Goal: Communication & Community: Share content

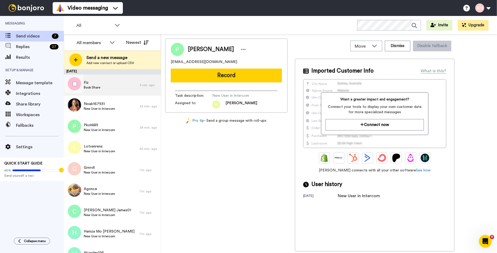
click at [94, 85] on span "Book Share" at bounding box center [92, 87] width 16 height 4
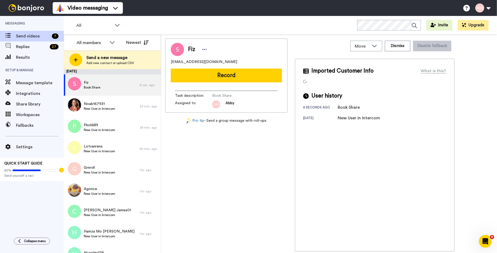
click at [216, 78] on button "Record" at bounding box center [226, 76] width 111 height 14
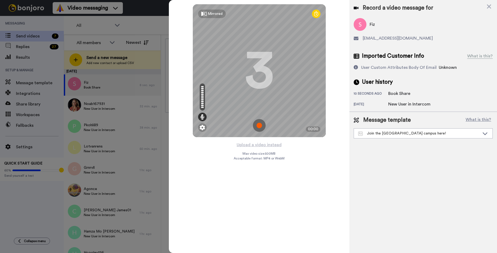
click at [259, 124] on img at bounding box center [259, 125] width 13 height 13
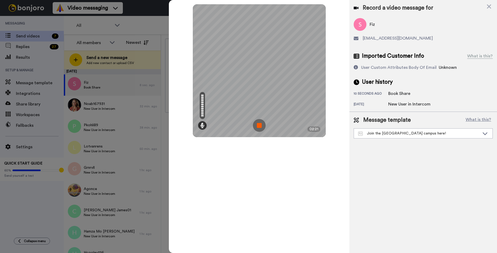
click at [257, 125] on img at bounding box center [259, 125] width 13 height 13
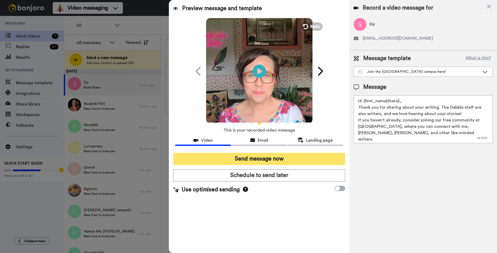
click at [246, 159] on button "Send message now" at bounding box center [259, 159] width 172 height 12
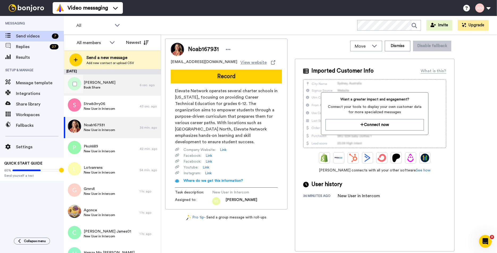
click at [94, 86] on span "Book Share" at bounding box center [100, 87] width 32 height 4
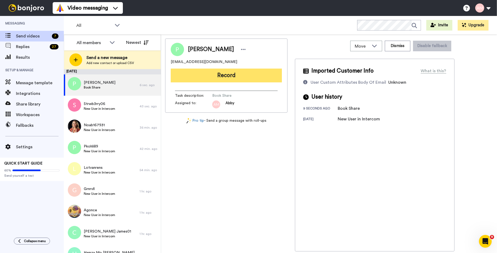
click at [214, 77] on button "Record" at bounding box center [226, 76] width 111 height 14
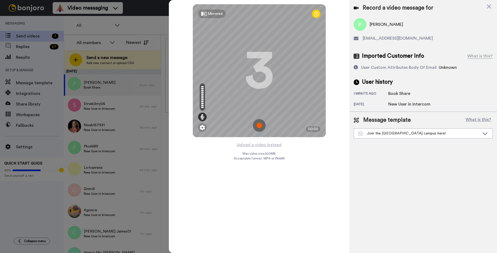
click at [259, 126] on img at bounding box center [259, 125] width 13 height 13
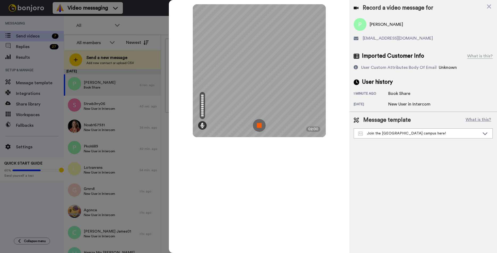
click at [258, 125] on img at bounding box center [259, 125] width 13 height 13
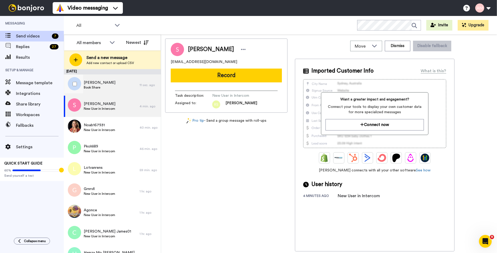
click at [94, 86] on span "Book Share" at bounding box center [100, 87] width 32 height 4
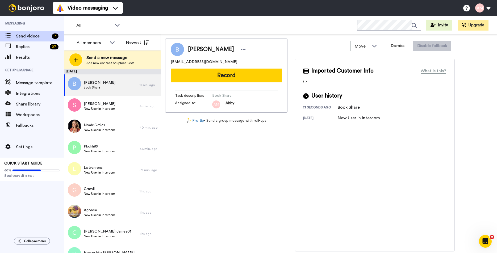
click at [218, 75] on button "Record" at bounding box center [226, 76] width 111 height 14
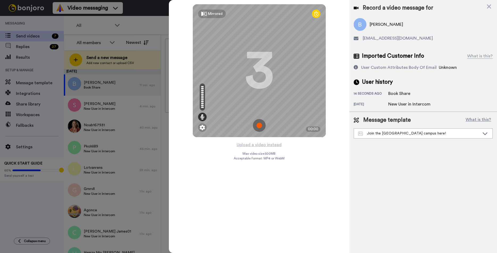
click at [261, 125] on img at bounding box center [259, 125] width 13 height 13
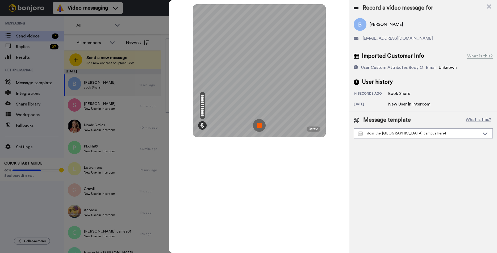
click at [259, 126] on img at bounding box center [259, 125] width 13 height 13
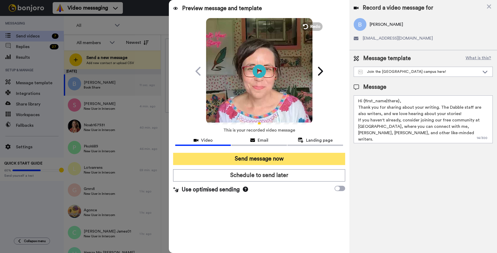
click at [260, 160] on button "Send message now" at bounding box center [259, 159] width 172 height 12
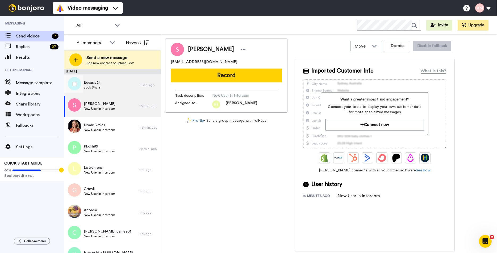
click at [95, 85] on span "Equasia24" at bounding box center [92, 82] width 17 height 5
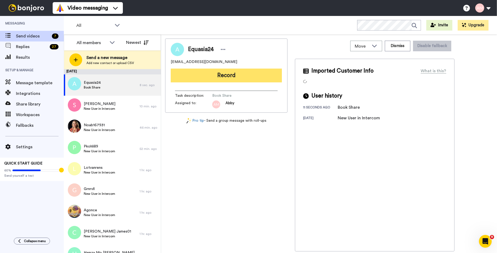
click at [223, 79] on button "Record" at bounding box center [226, 76] width 111 height 14
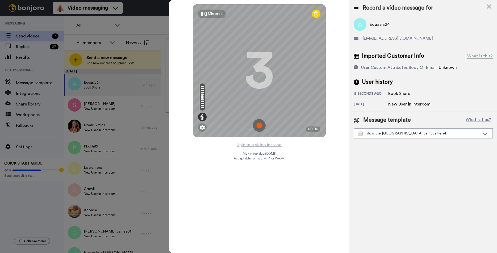
click at [257, 126] on img at bounding box center [259, 125] width 13 height 13
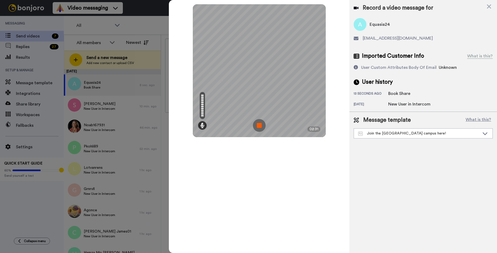
click at [258, 125] on img at bounding box center [259, 125] width 13 height 13
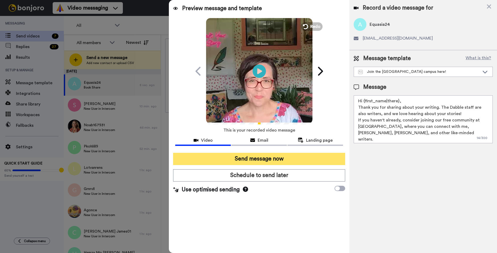
click at [252, 157] on button "Send message now" at bounding box center [259, 159] width 172 height 12
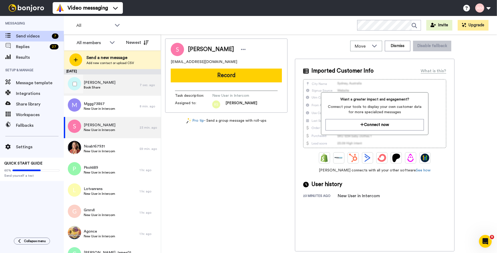
click at [95, 88] on span "Book Share" at bounding box center [100, 87] width 32 height 4
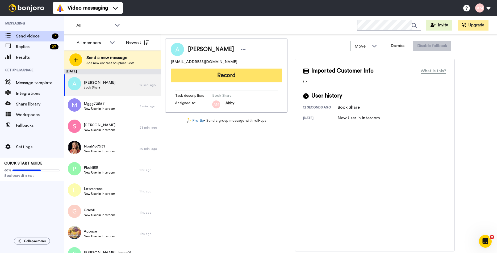
click at [215, 77] on button "Record" at bounding box center [226, 76] width 111 height 14
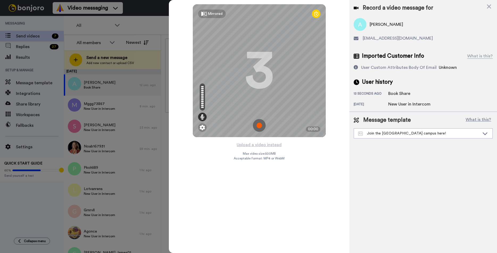
click at [261, 125] on img at bounding box center [259, 125] width 13 height 13
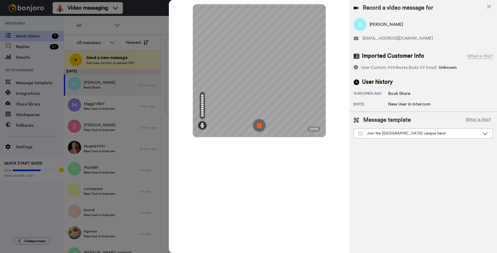
click at [259, 127] on img at bounding box center [259, 125] width 13 height 13
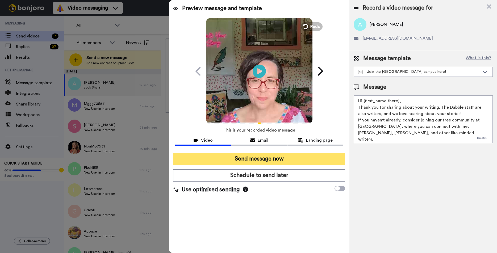
click at [240, 160] on button "Send message now" at bounding box center [259, 159] width 172 height 12
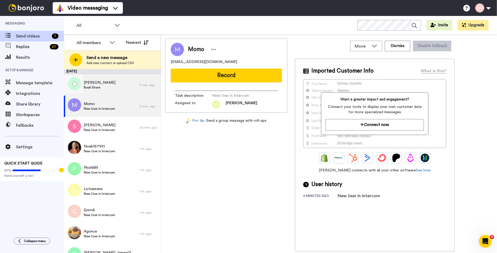
click at [103, 85] on div "[PERSON_NAME] Book Share" at bounding box center [102, 84] width 76 height 21
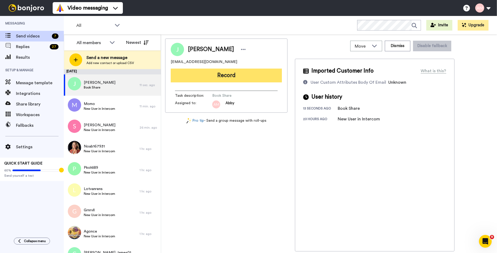
click at [212, 72] on button "Record" at bounding box center [226, 76] width 111 height 14
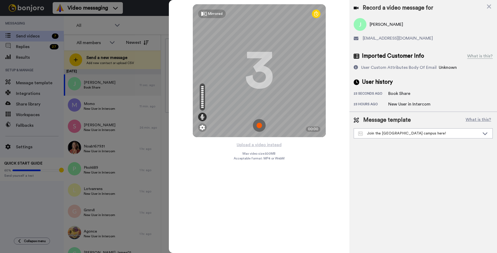
click at [260, 125] on img at bounding box center [259, 125] width 13 height 13
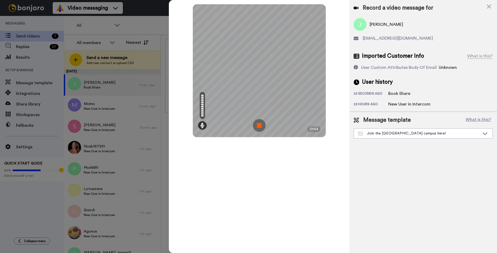
click at [259, 126] on img at bounding box center [259, 125] width 13 height 13
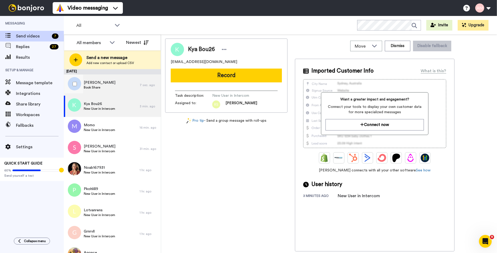
click at [96, 86] on span "Book Share" at bounding box center [100, 87] width 32 height 4
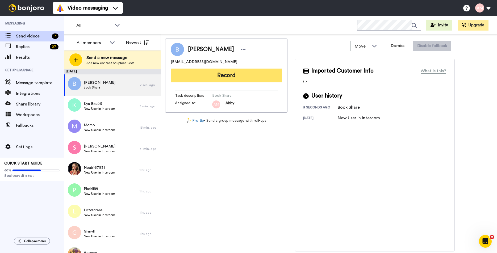
click at [227, 78] on button "Record" at bounding box center [226, 76] width 111 height 14
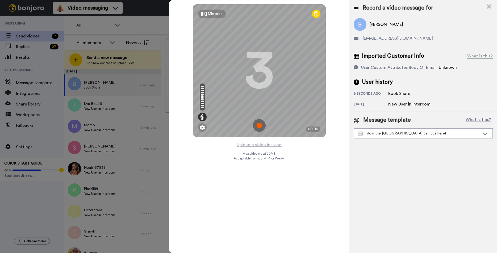
click at [259, 127] on img at bounding box center [259, 125] width 13 height 13
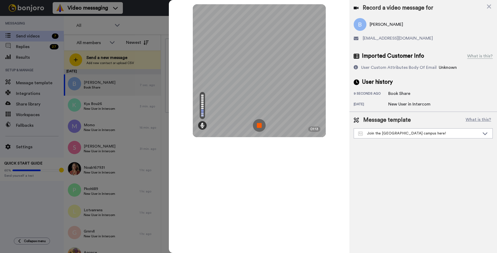
click at [259, 127] on img at bounding box center [259, 125] width 13 height 13
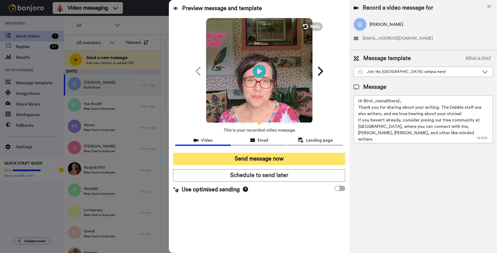
click at [263, 162] on button "Send message now" at bounding box center [259, 159] width 172 height 12
